Goal: Information Seeking & Learning: Check status

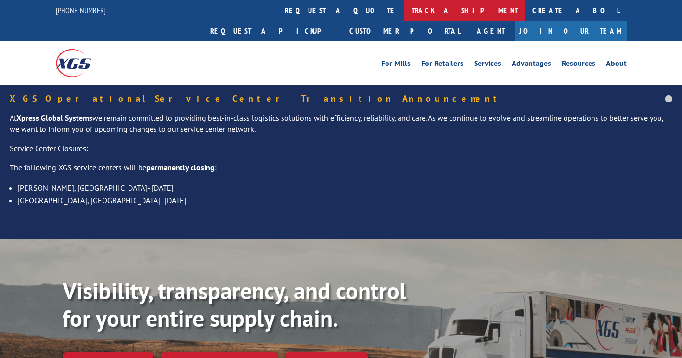
click at [404, 13] on link "track a shipment" at bounding box center [464, 10] width 121 height 21
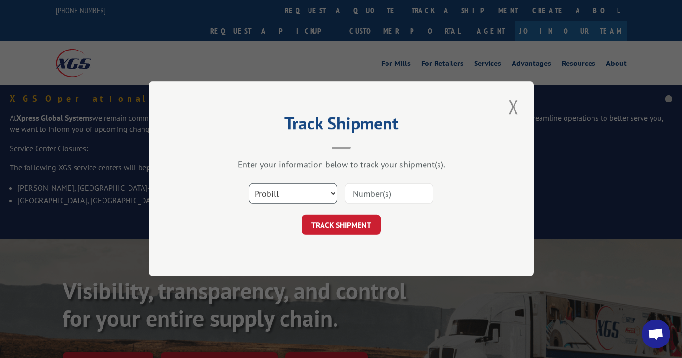
click at [307, 199] on select "Select category... Probill BOL PO" at bounding box center [293, 194] width 88 height 20
select select "po"
click at [249, 184] on select "Select category... Probill BOL PO" at bounding box center [293, 194] width 88 height 20
click at [392, 195] on input at bounding box center [388, 194] width 88 height 20
paste input "28567171"
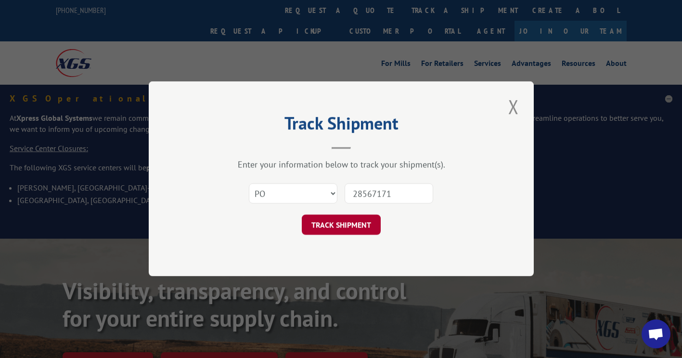
type input "28567171"
click at [352, 223] on button "TRACK SHIPMENT" at bounding box center [341, 225] width 79 height 20
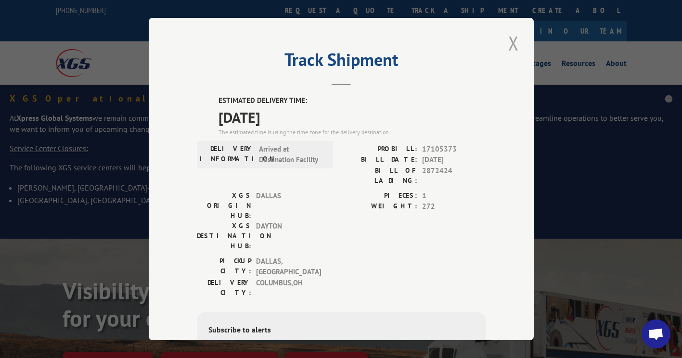
click at [510, 44] on button "Close modal" at bounding box center [513, 43] width 16 height 26
